Goal: Transaction & Acquisition: Purchase product/service

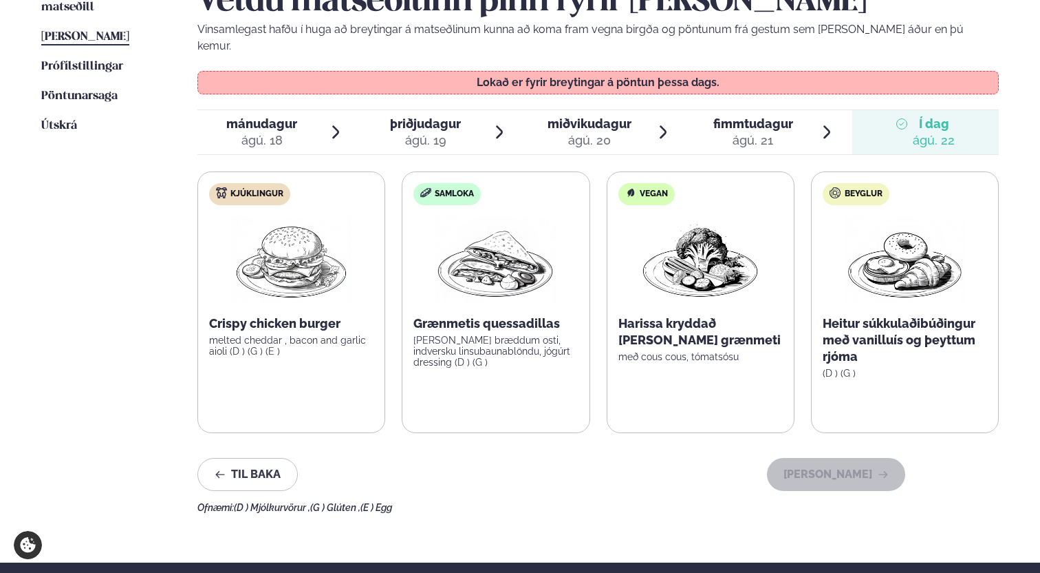
scroll to position [458, 0]
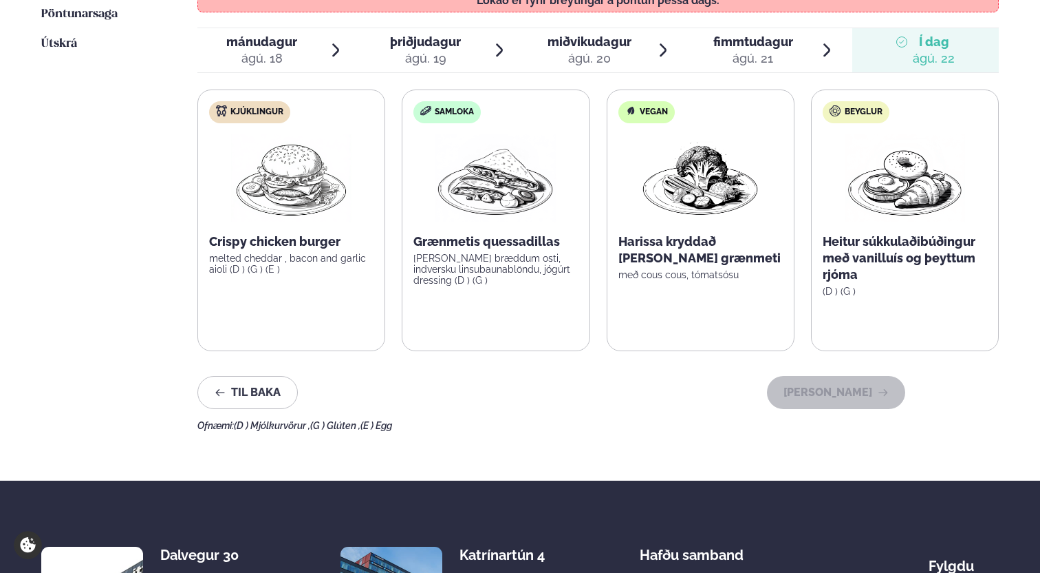
click at [257, 50] on div "ágú. 18" at bounding box center [261, 58] width 71 height 17
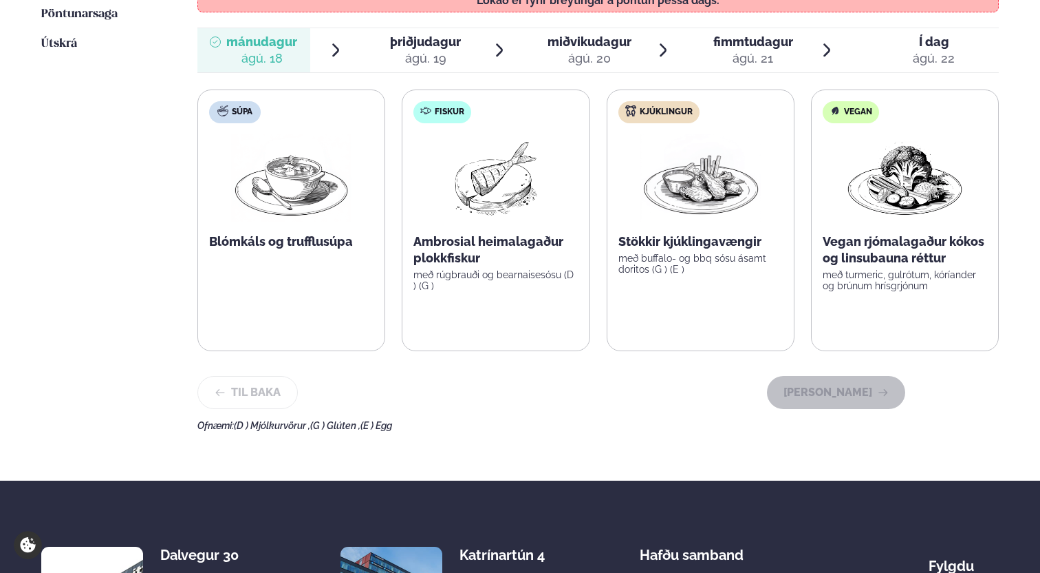
click at [378, 38] on div at bounding box center [379, 50] width 11 height 33
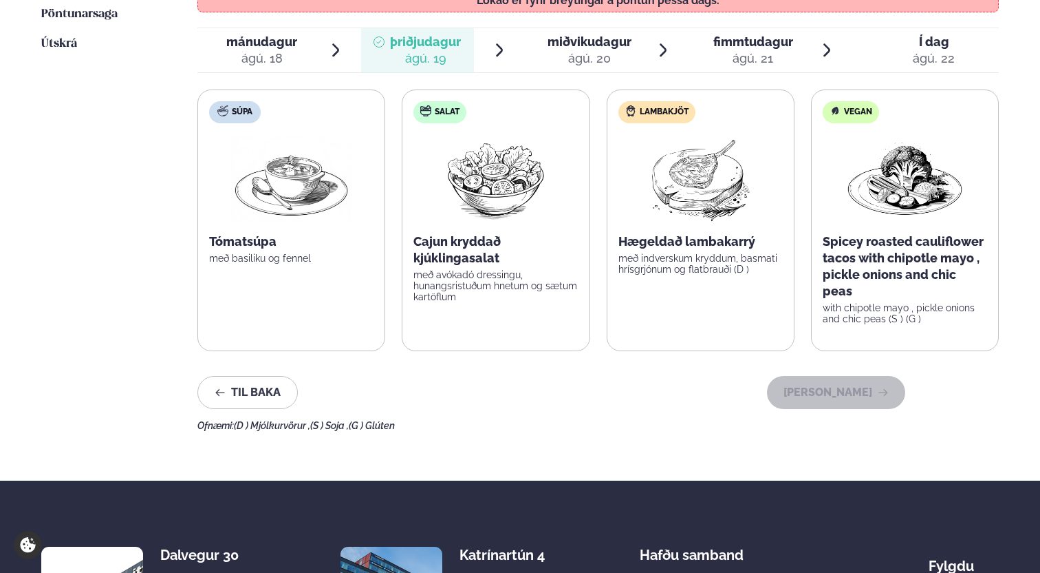
click at [458, 34] on span "þriðjudagur" at bounding box center [425, 41] width 71 height 14
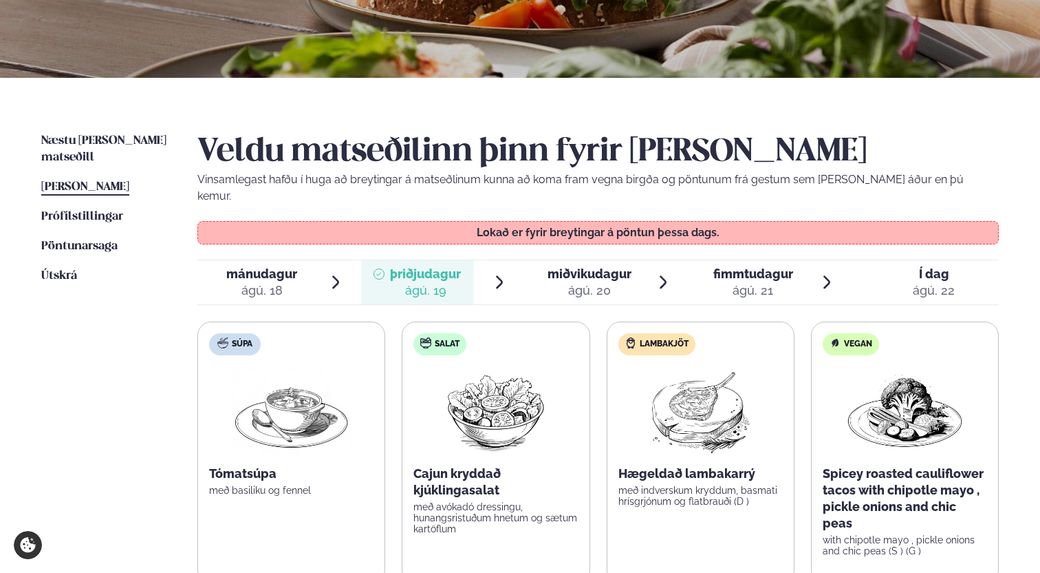
scroll to position [219, 0]
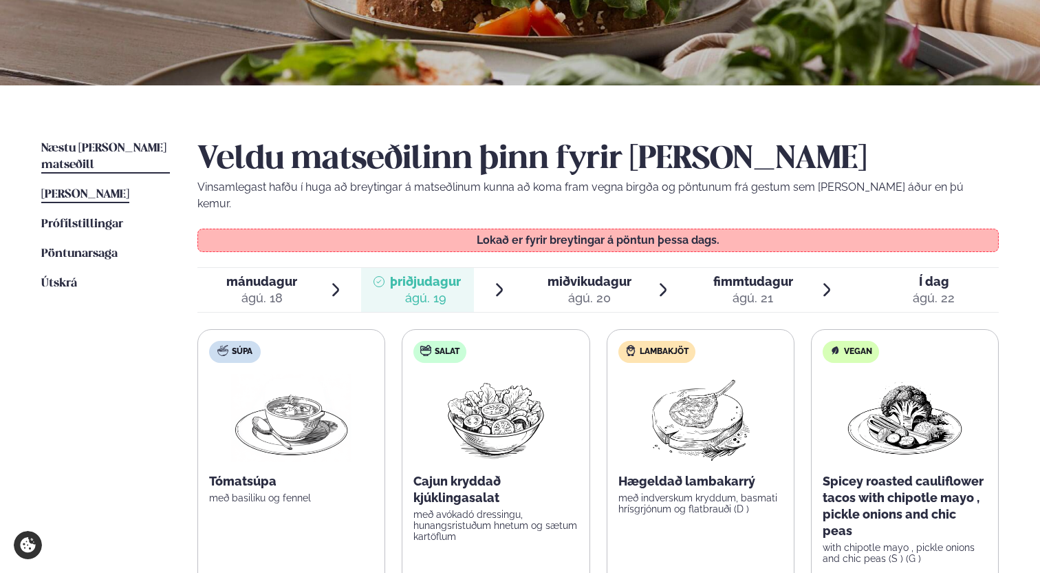
click at [98, 145] on span "Næstu [PERSON_NAME] matseðill" at bounding box center [103, 156] width 125 height 28
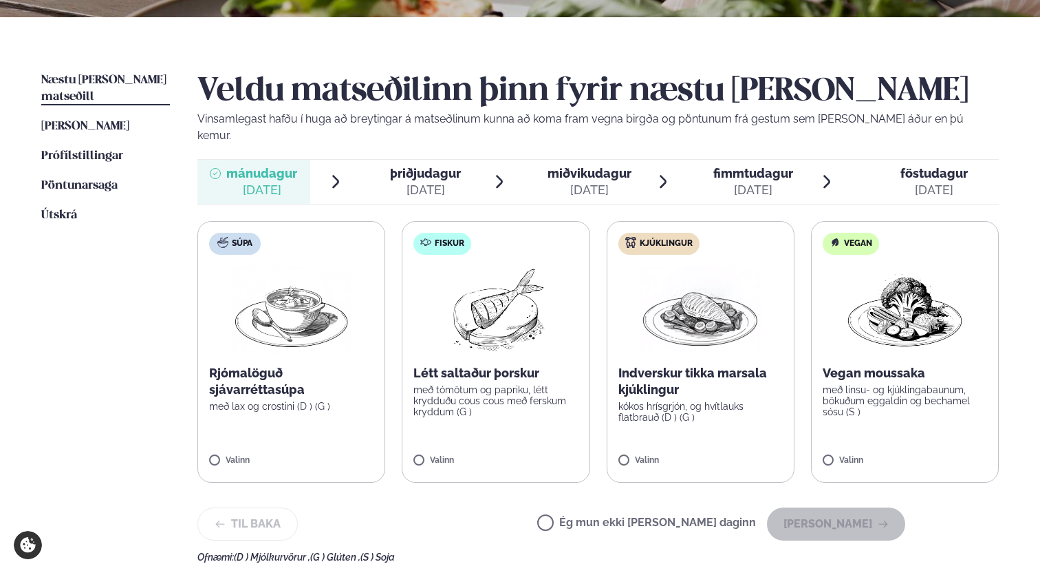
scroll to position [344, 0]
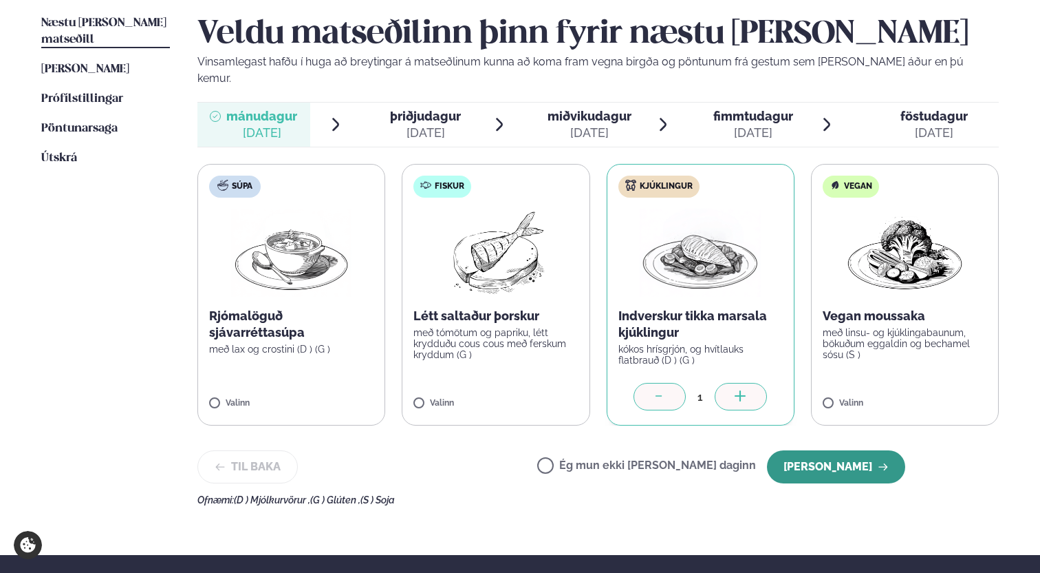
click at [847, 458] on button "[PERSON_NAME]" at bounding box center [836, 466] width 138 height 33
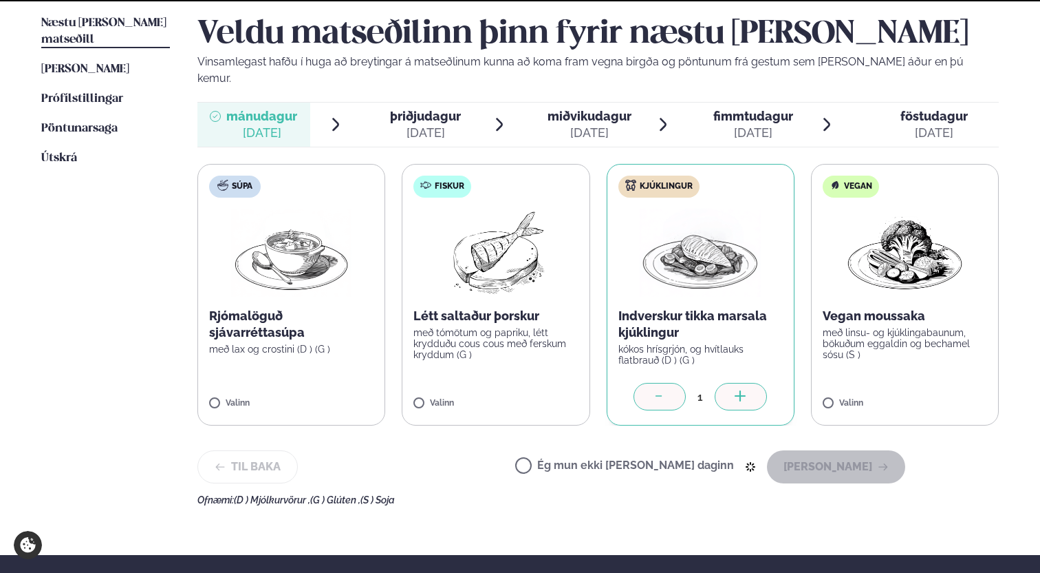
scroll to position [287, 0]
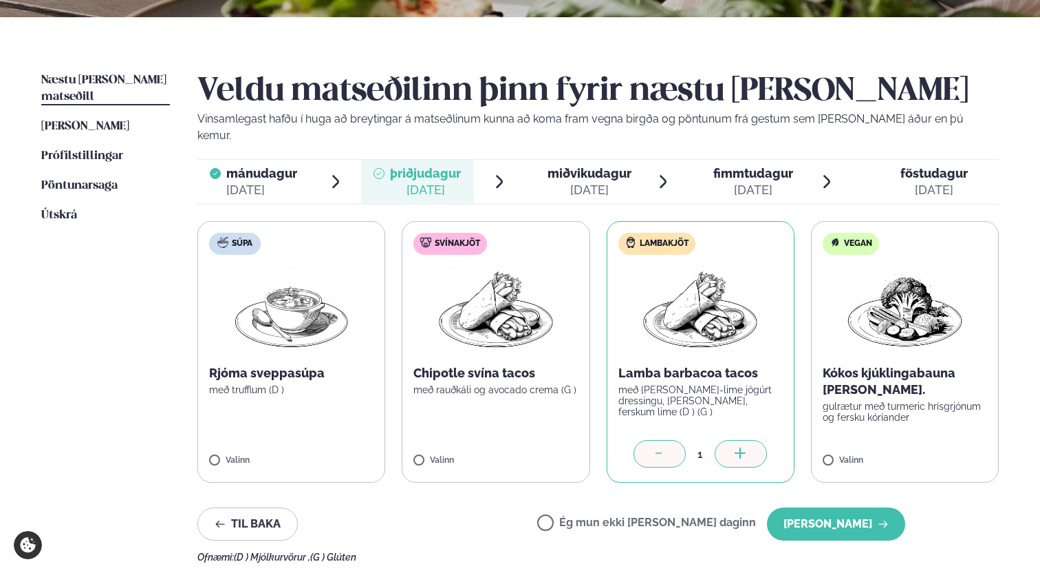
click at [656, 452] on icon at bounding box center [659, 452] width 6 height 1
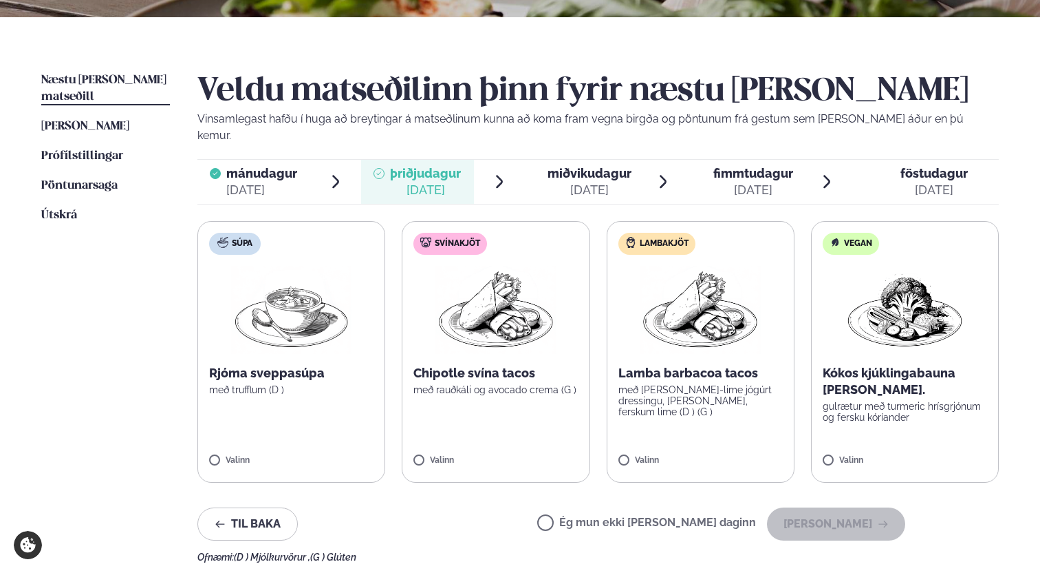
click at [464, 456] on div "Valinn" at bounding box center [496, 463] width 164 height 15
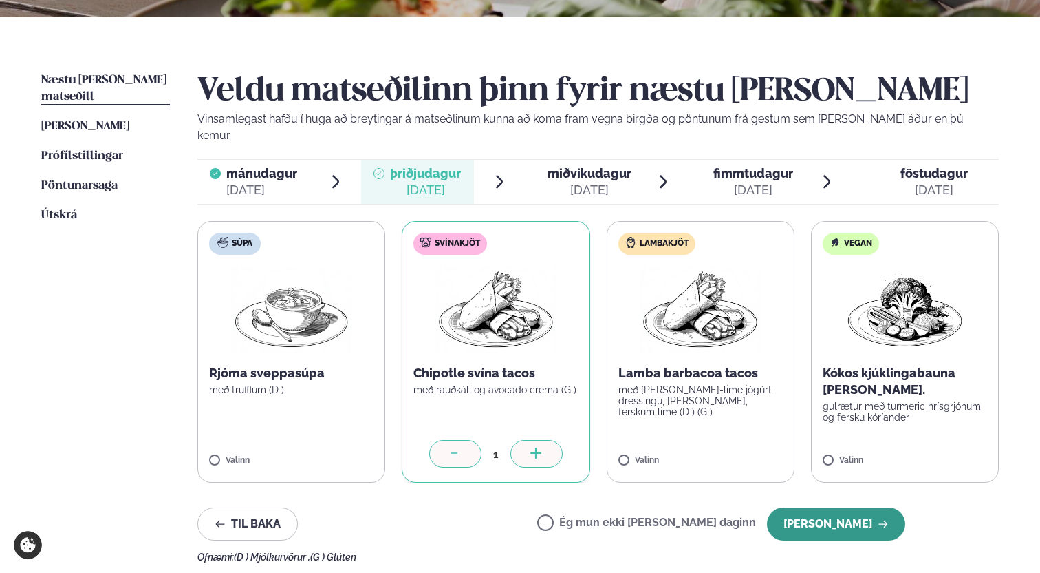
click at [858, 507] on button "[PERSON_NAME]" at bounding box center [836, 523] width 138 height 33
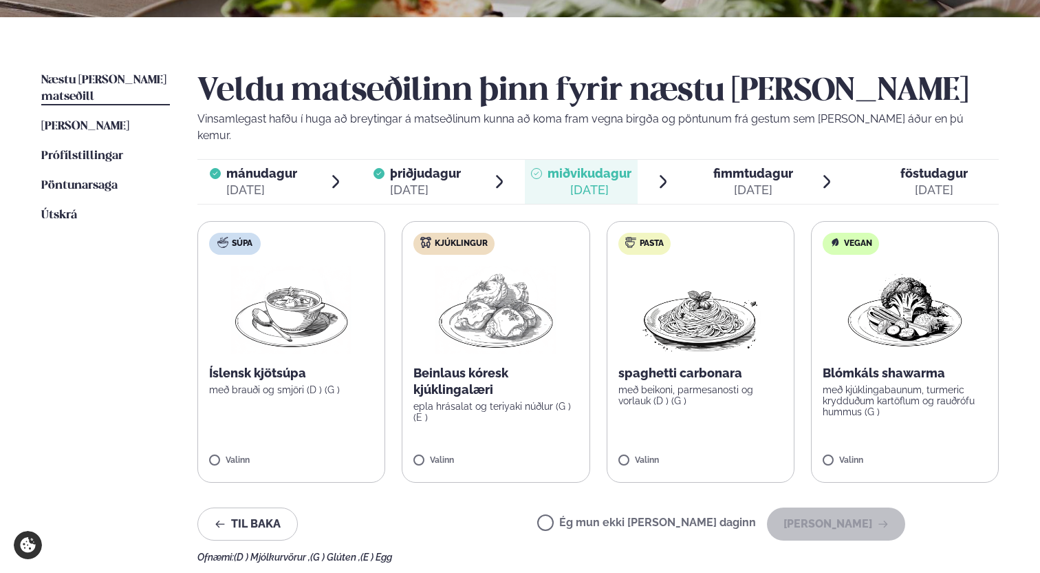
click at [495, 473] on div "Veldu matseðilinn þinn fyrir næstu [PERSON_NAME] Vinsamlegast hafðu í huga að b…" at bounding box center [598, 317] width 802 height 490
click at [493, 464] on label "Kjúklingur Beinlaus kóresk kjúklingalæri epla hrásalat og teriyaki núðlur (G ) …" at bounding box center [496, 351] width 188 height 261
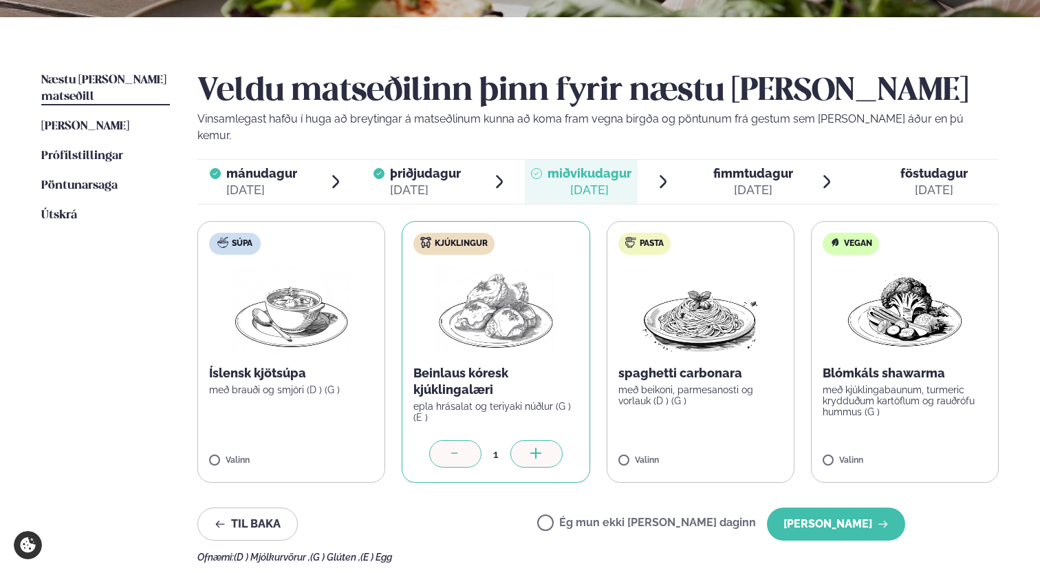
click at [497, 455] on label "Kjúklingur Beinlaus kóresk kjúklingalæri epla hrásalat og teriyaki núðlur (G ) …" at bounding box center [496, 351] width 188 height 261
click at [858, 518] on button "[PERSON_NAME]" at bounding box center [836, 523] width 138 height 33
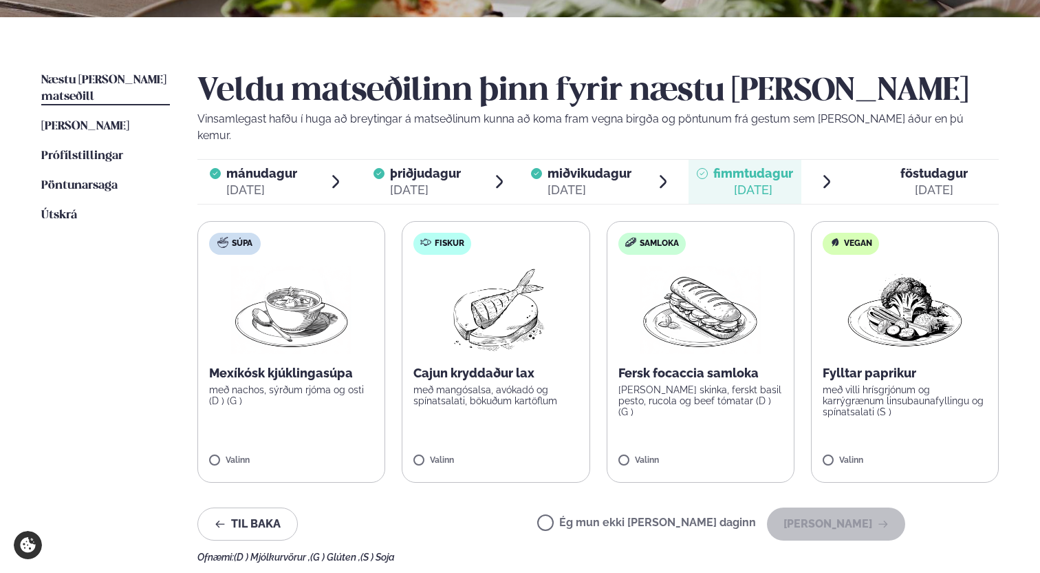
click at [453, 414] on label "Fiskur Cajun kryddaður lax með mangósalsa, avókadó og spínatsalati, bökuðum kar…" at bounding box center [496, 351] width 188 height 261
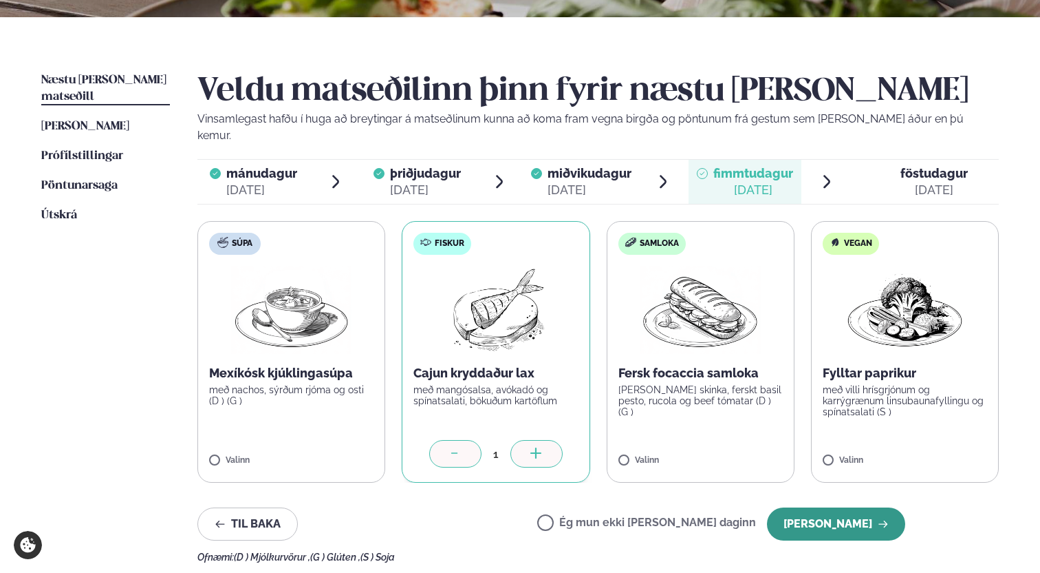
click at [848, 517] on button "[PERSON_NAME]" at bounding box center [836, 523] width 138 height 33
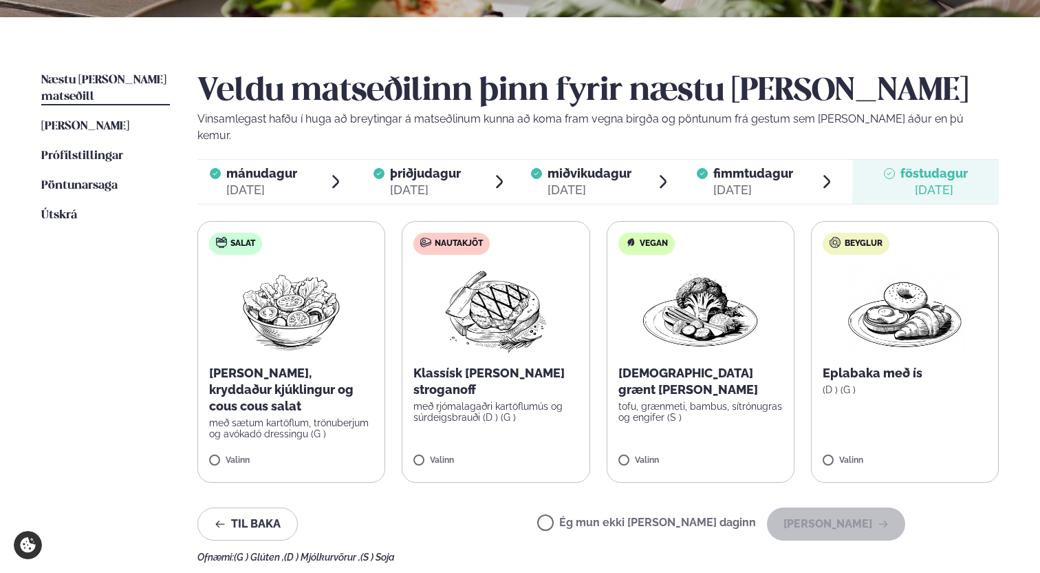
click at [312, 422] on p "með sætum kartöflum, trönuberjum og avókadó dressingu (G )" at bounding box center [291, 428] width 164 height 22
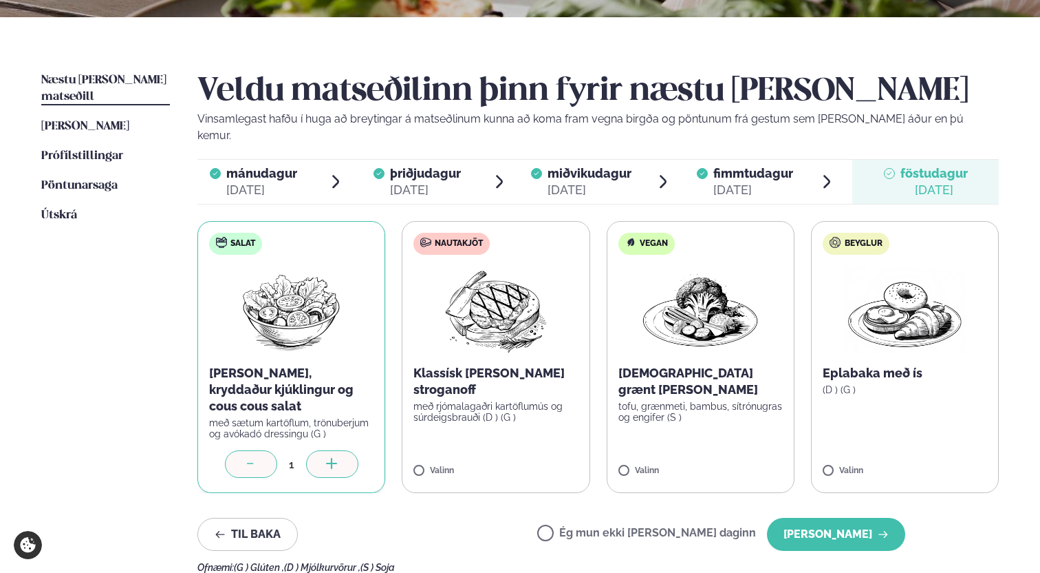
click at [251, 458] on icon at bounding box center [251, 465] width 14 height 14
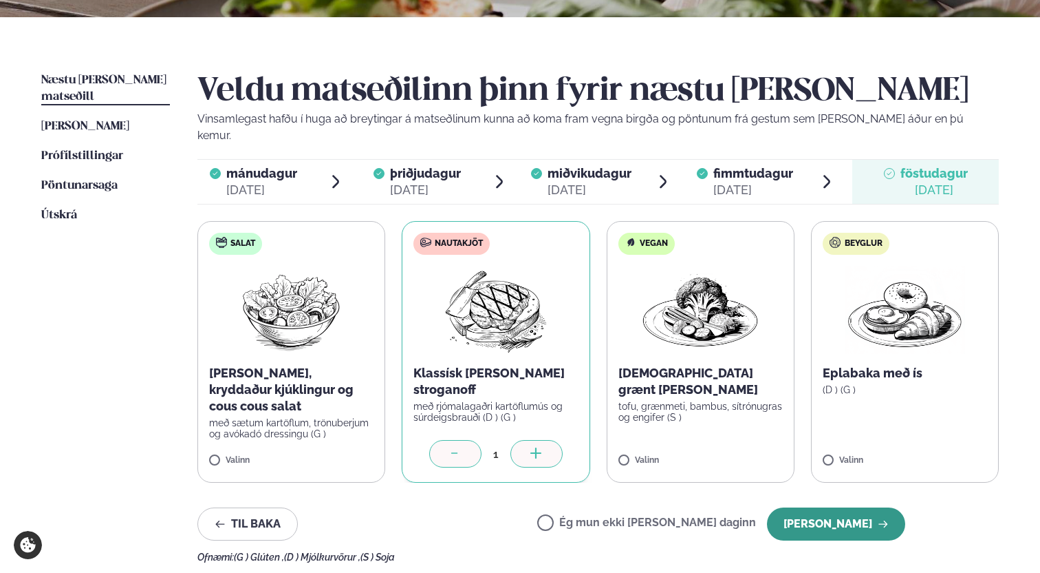
click at [837, 507] on button "[PERSON_NAME]" at bounding box center [836, 523] width 138 height 33
